Goal: Check status: Check status

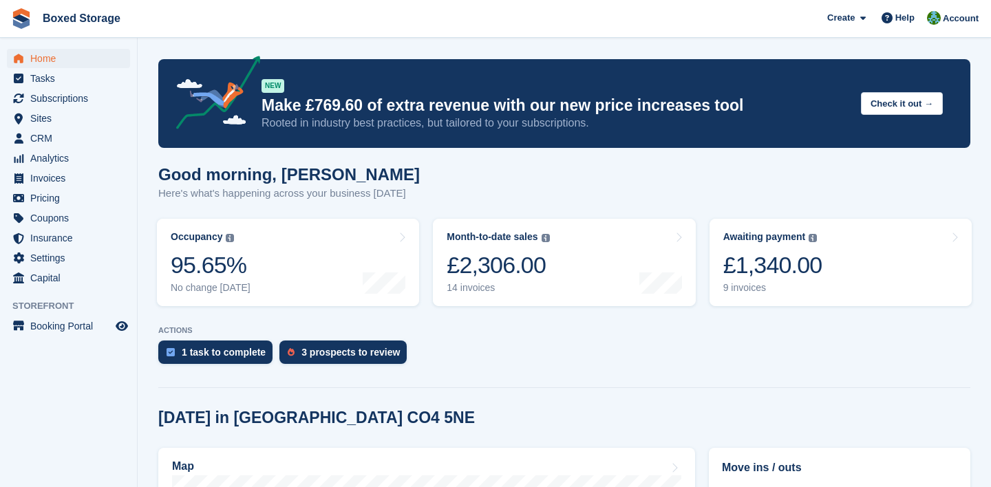
click at [701, 288] on turbo-frame "Month-to-date sales The sum of all finalised invoices generated this month to d…" at bounding box center [564, 262] width 276 height 101
click at [760, 289] on div "9 invoices" at bounding box center [772, 288] width 99 height 12
click at [554, 299] on link "Month-to-date sales The sum of all finalised invoices generated this month to d…" at bounding box center [564, 262] width 262 height 87
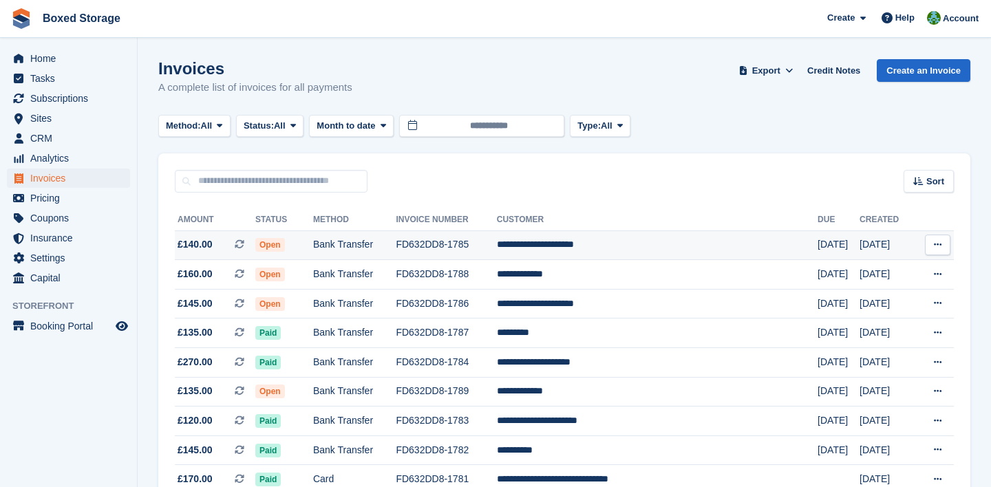
click at [664, 246] on td "**********" at bounding box center [657, 246] width 321 height 30
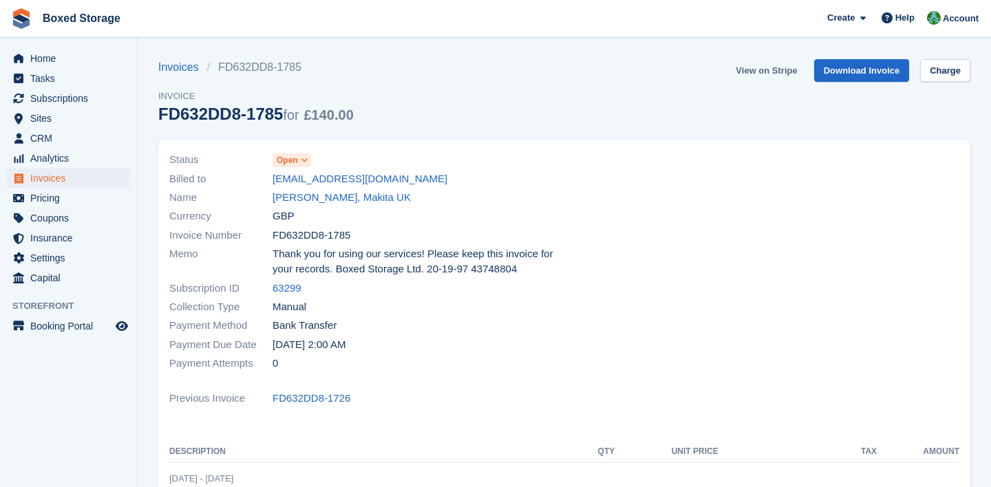
click at [796, 72] on link "View on Stripe" at bounding box center [766, 70] width 72 height 23
click at [811, 268] on div at bounding box center [765, 261] width 403 height 239
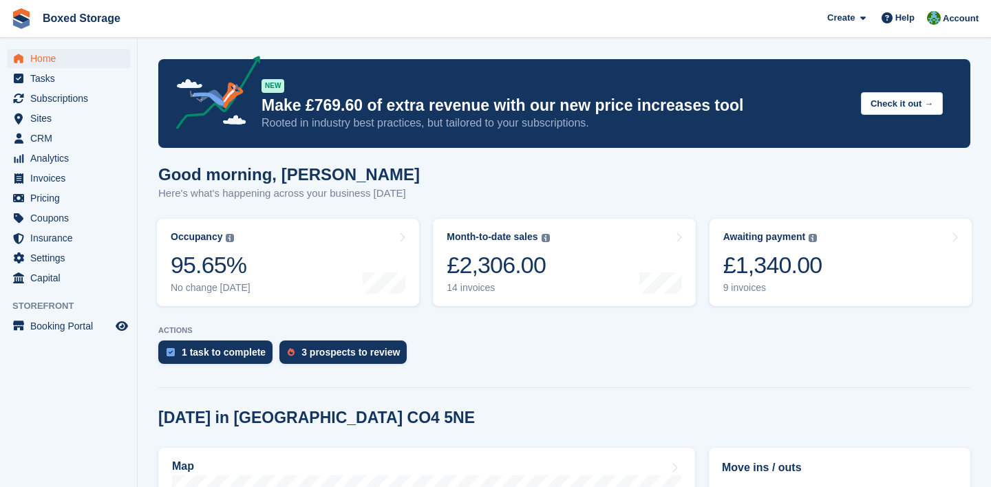
click at [626, 341] on div "1 task to complete 3 prospects to review" at bounding box center [564, 356] width 812 height 30
